Goal: Task Accomplishment & Management: Manage account settings

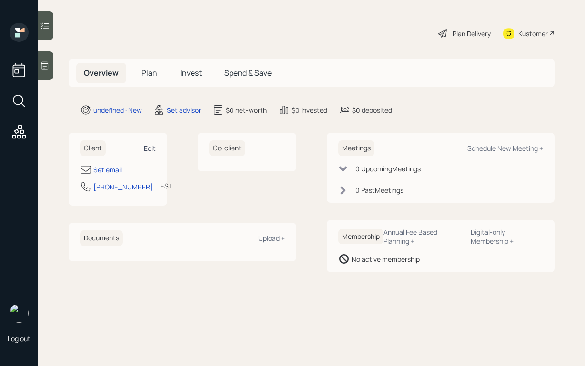
click at [153, 147] on div "Edit" at bounding box center [150, 148] width 12 height 9
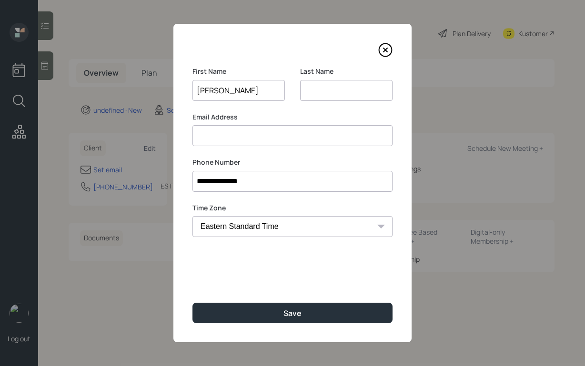
type input "Leah"
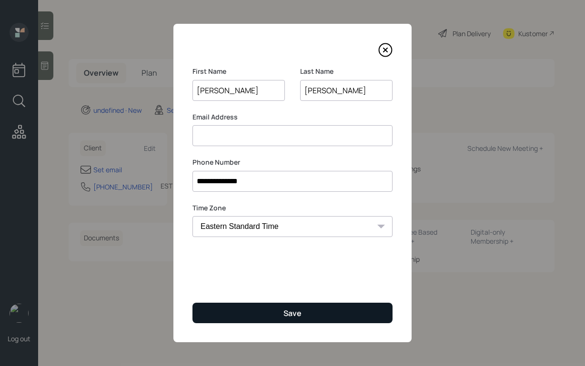
type input "Louis"
click at [270, 306] on button "Save" at bounding box center [292, 313] width 200 height 20
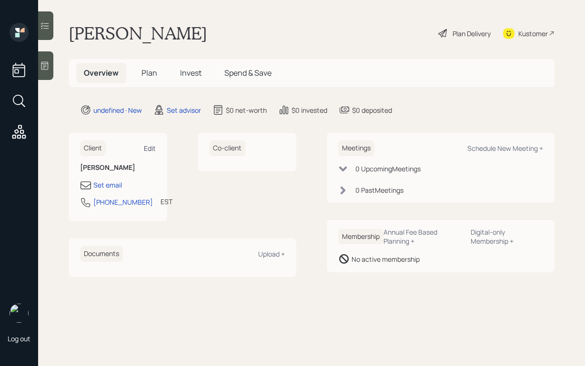
click at [154, 145] on div "Edit" at bounding box center [150, 148] width 12 height 9
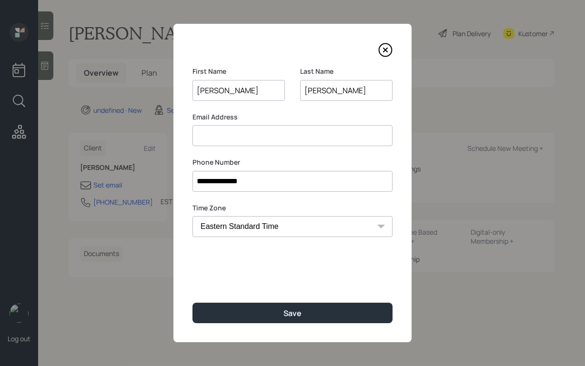
click at [259, 141] on input at bounding box center [292, 135] width 200 height 21
type input "llewis"
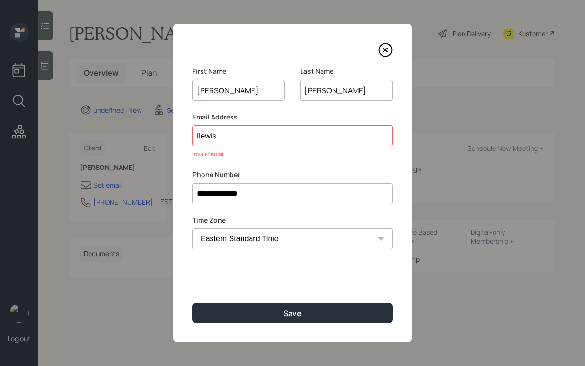
drag, startPoint x: 338, startPoint y: 88, endPoint x: 283, endPoint y: 84, distance: 55.4
click at [285, 84] on div "First Name Leah Last Name Louis" at bounding box center [292, 90] width 200 height 46
type input "Lewis"
click at [276, 141] on input "llewis" at bounding box center [292, 135] width 200 height 21
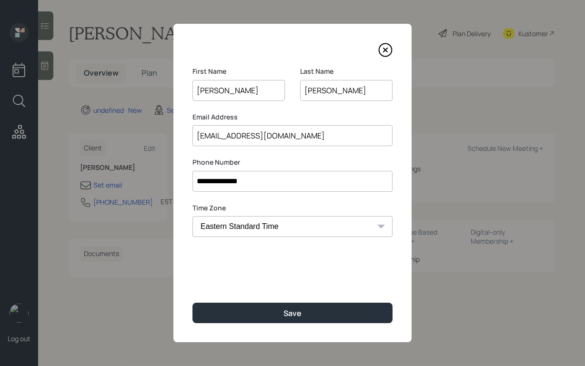
type input "[EMAIL_ADDRESS][DOMAIN_NAME]"
click at [340, 280] on div "**********" at bounding box center [292, 183] width 238 height 318
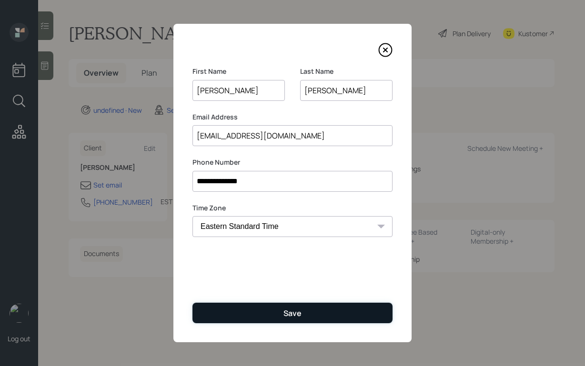
click at [330, 310] on button "Save" at bounding box center [292, 313] width 200 height 20
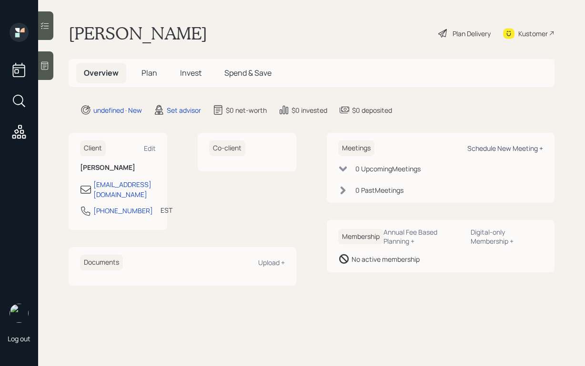
click at [480, 149] on div "Schedule New Meeting +" at bounding box center [505, 148] width 76 height 9
select select "round-robin"
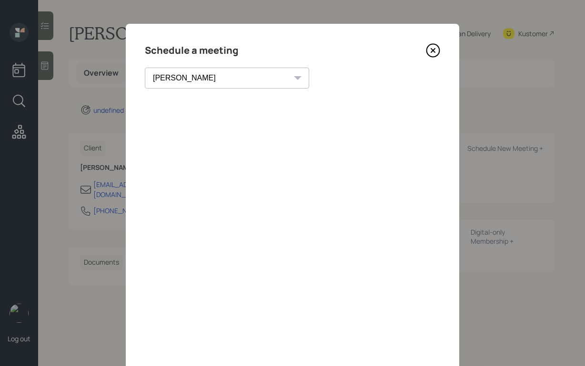
scroll to position [35, 0]
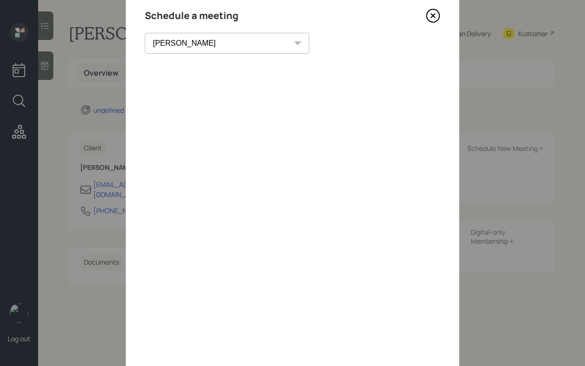
click at [437, 16] on icon at bounding box center [433, 16] width 14 height 14
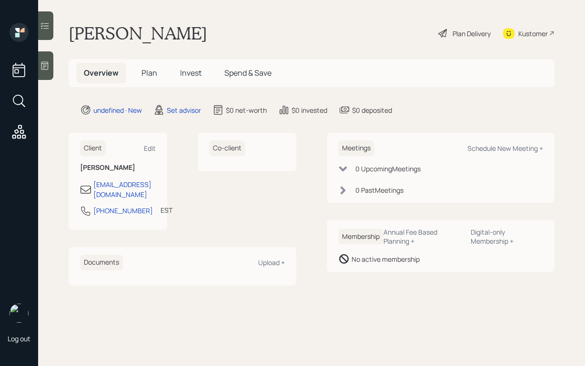
click at [43, 73] on div at bounding box center [45, 65] width 15 height 29
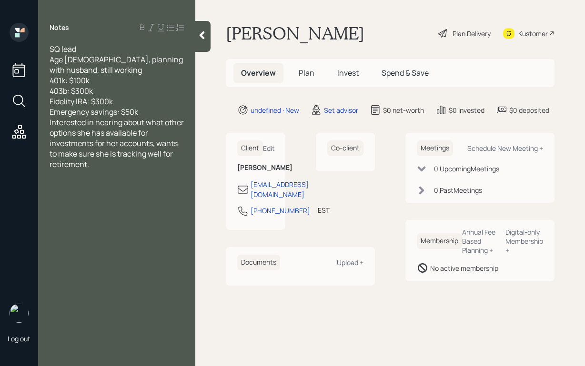
click at [148, 111] on div "Emergency savings: $50k" at bounding box center [117, 112] width 134 height 10
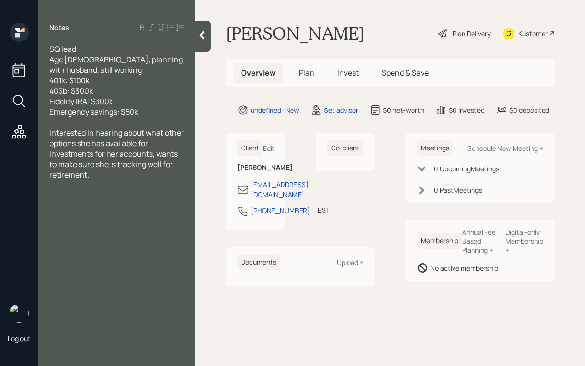
click at [209, 36] on div at bounding box center [202, 36] width 15 height 31
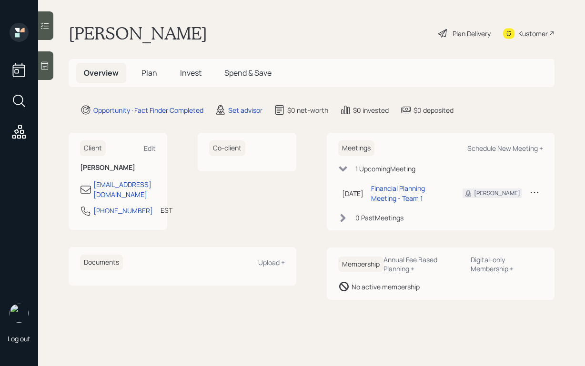
click at [42, 60] on div at bounding box center [45, 65] width 15 height 29
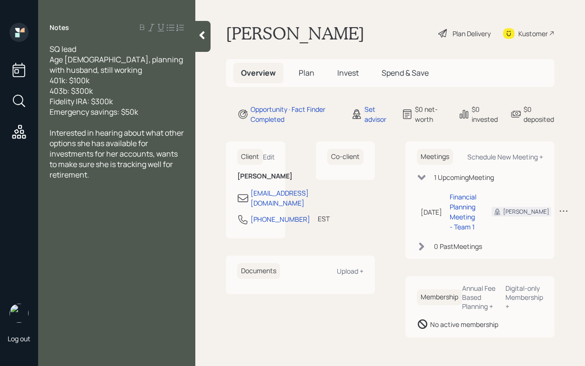
click at [207, 31] on div at bounding box center [202, 36] width 15 height 31
